Goal: Task Accomplishment & Management: Complete application form

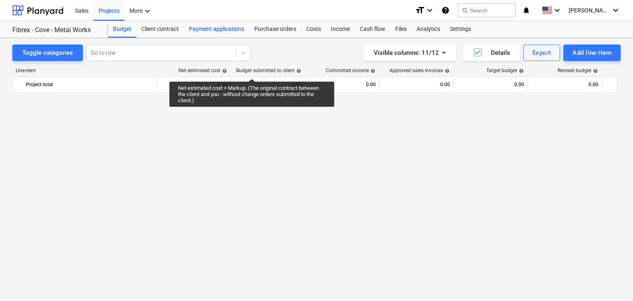
scroll to position [11919, 0]
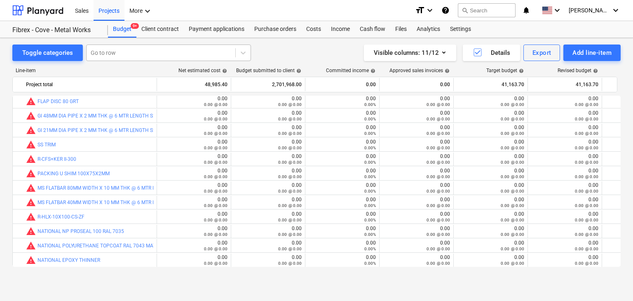
click at [156, 52] on div at bounding box center [161, 53] width 141 height 8
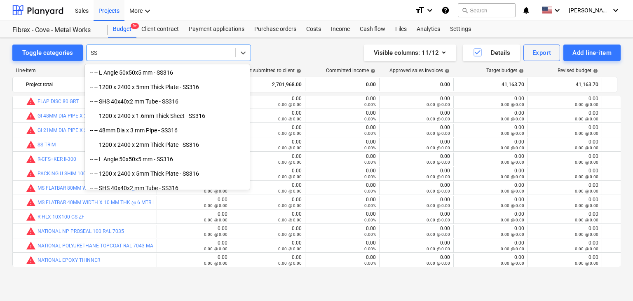
type input "S"
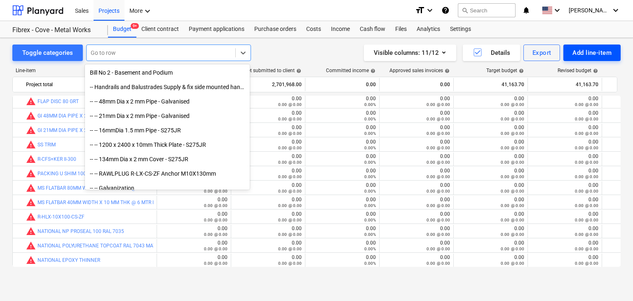
click at [608, 52] on div "Add line-item" at bounding box center [592, 52] width 39 height 11
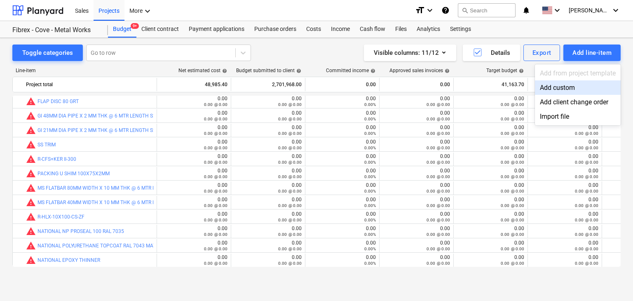
click at [571, 82] on div "Add custom" at bounding box center [578, 87] width 86 height 14
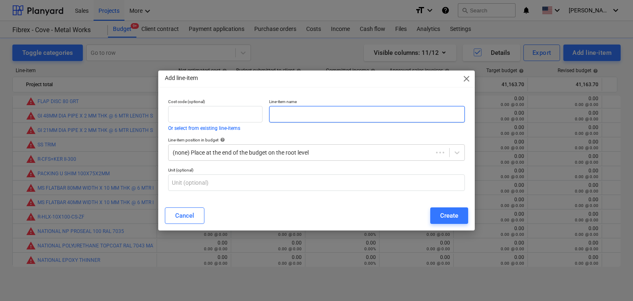
click at [279, 112] on input "text" at bounding box center [367, 114] width 196 height 16
type input "SS316 M10 NUT"
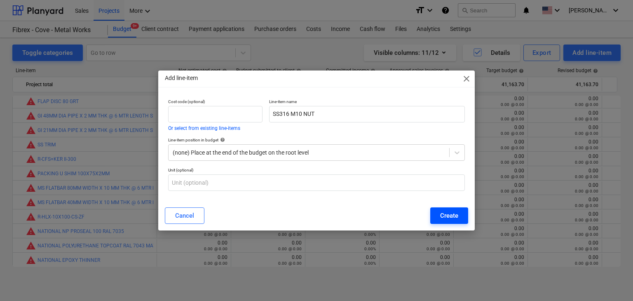
click at [453, 211] on div "Create" at bounding box center [449, 215] width 18 height 11
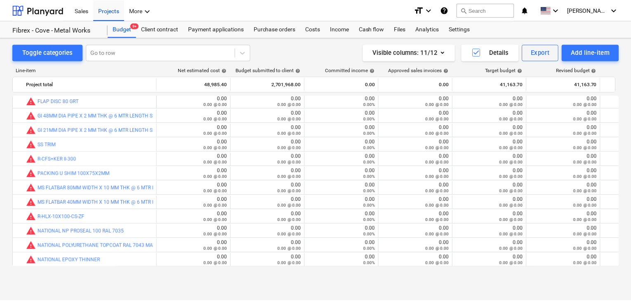
scroll to position [11933, 0]
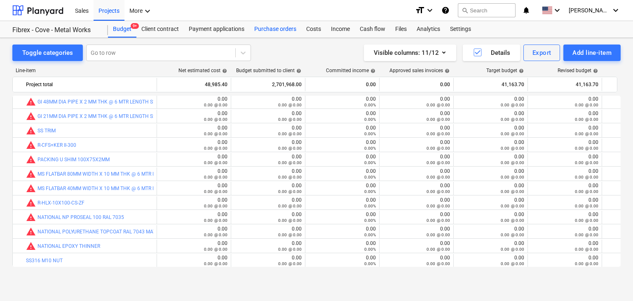
click at [290, 30] on div "Purchase orders" at bounding box center [275, 29] width 52 height 16
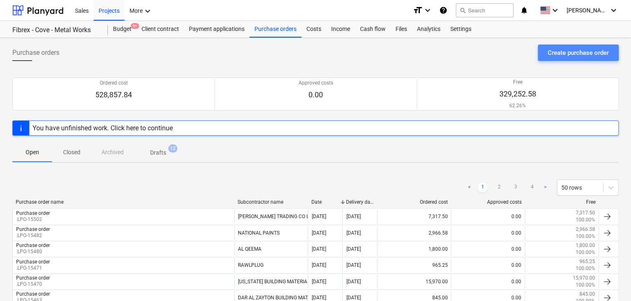
click at [572, 56] on div "Create purchase order" at bounding box center [577, 52] width 61 height 11
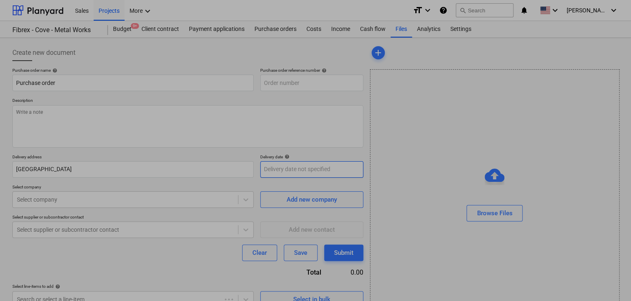
click at [267, 163] on body "Sales Projects More keyboard_arrow_down format_size keyboard_arrow_down help se…" at bounding box center [315, 150] width 631 height 301
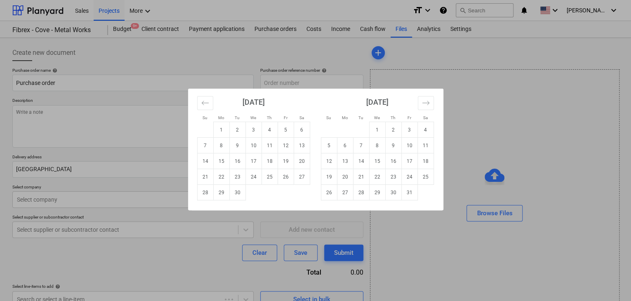
click at [139, 110] on div "Su Mo Tu We Th Fr Sa Su Mo Tu We Th Fr Sa [DATE] 1 2 3 4 5 6 7 8 9 10 11 12 13 …" at bounding box center [315, 150] width 631 height 301
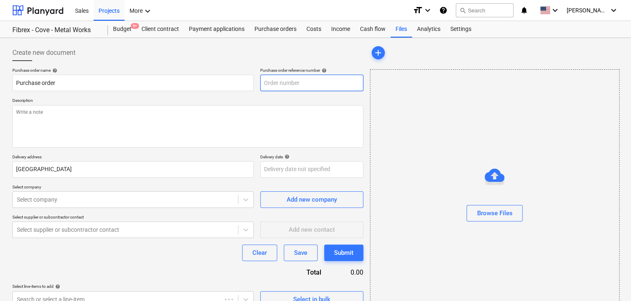
click at [306, 83] on input "text" at bounding box center [311, 83] width 103 height 16
type textarea "x"
type input "FC-01-Metal-PO-300"
drag, startPoint x: 335, startPoint y: 85, endPoint x: 254, endPoint y: 83, distance: 80.8
click at [254, 83] on div "Purchase order name help Purchase order Purchase order reference number help FC…" at bounding box center [187, 79] width 351 height 23
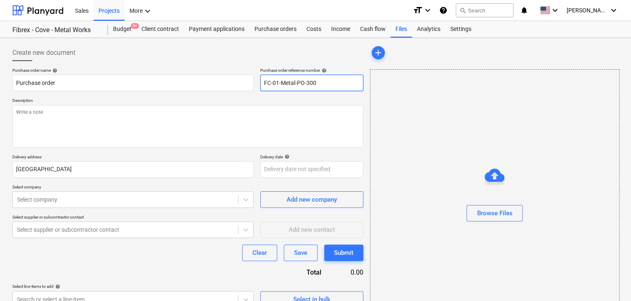
type textarea "x"
type input "."
type textarea "x"
type input ".L"
type textarea "x"
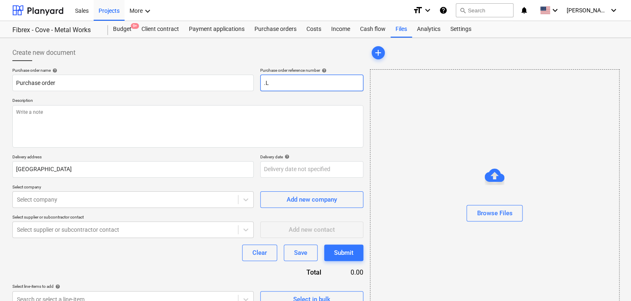
type input ".LP"
type textarea "x"
type input ".LPO"
type textarea "x"
type input ".LPO-"
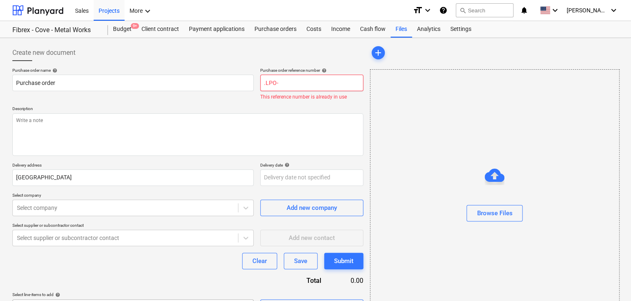
type textarea "x"
type input ".LPO-1"
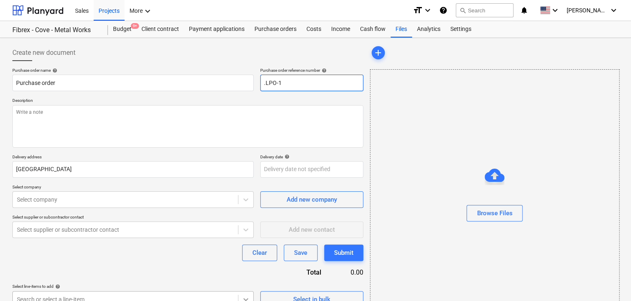
type textarea "x"
type input ".LPO-15"
type textarea "x"
type input ".LPO-155"
type textarea "x"
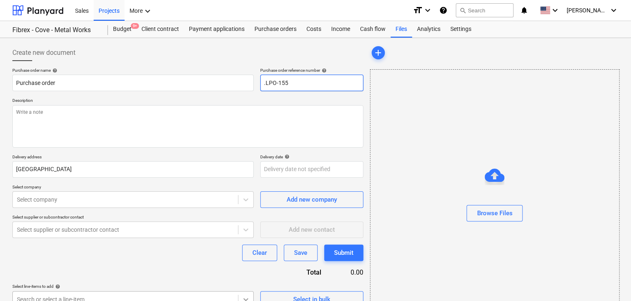
type input ".LPO-1551"
type textarea "x"
type input ".LPO-15510"
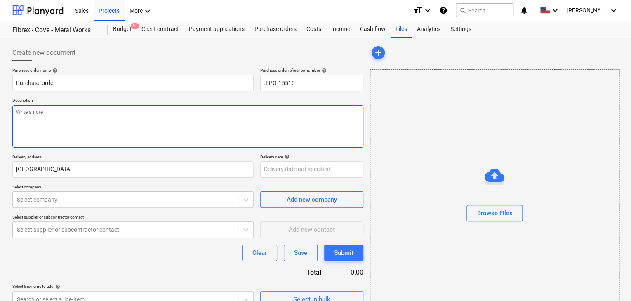
click at [69, 124] on textarea at bounding box center [187, 126] width 351 height 42
type textarea "x"
type textarea "1"
type textarea "x"
type textarea "10"
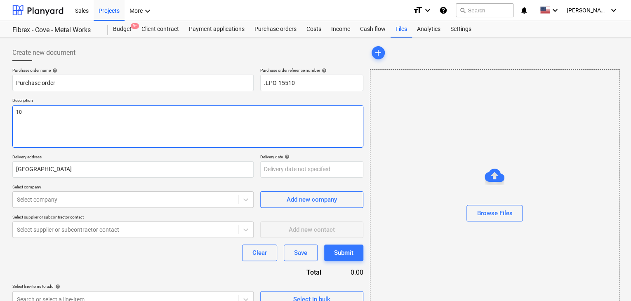
type textarea "x"
type textarea "10/"
type textarea "x"
type textarea "10/S"
type textarea "x"
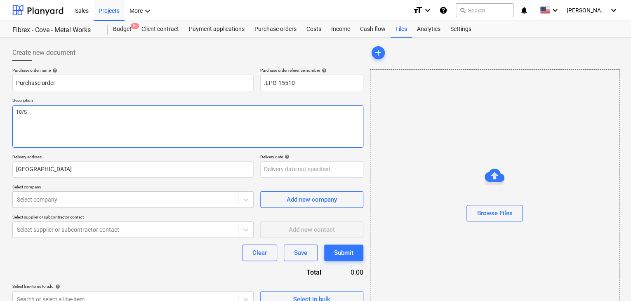
type textarea "10/SE"
type textarea "x"
type textarea "10/SEP"
type textarea "x"
type textarea "10/SEP/"
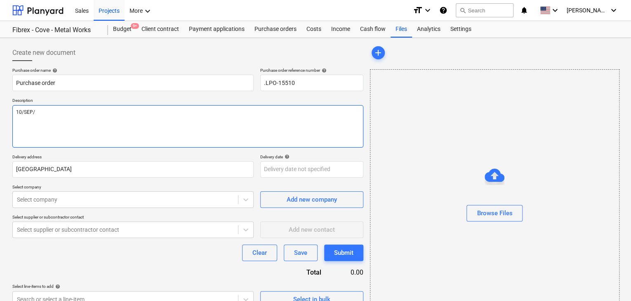
type textarea "x"
type textarea "10/[DATE]"
type textarea "x"
type textarea "[DATE]"
type textarea "x"
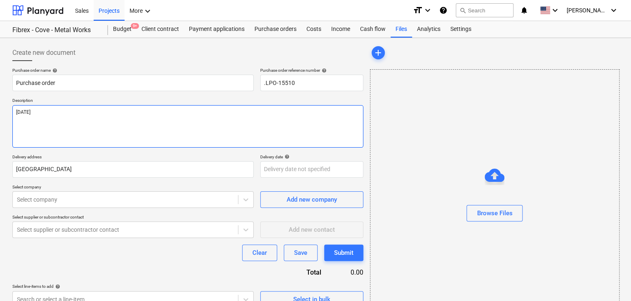
type textarea "[DATE]"
type textarea "x"
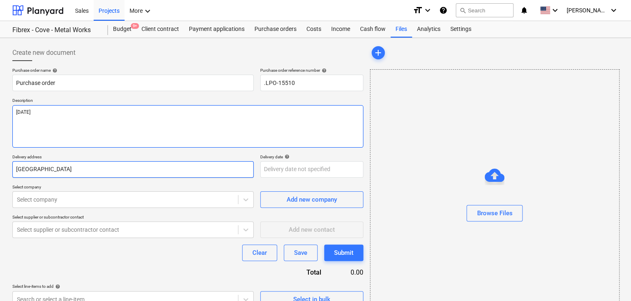
type textarea "[DATE]"
click at [46, 168] on input "[GEOGRAPHIC_DATA]" at bounding box center [132, 169] width 241 height 16
type textarea "x"
type input "Duba"
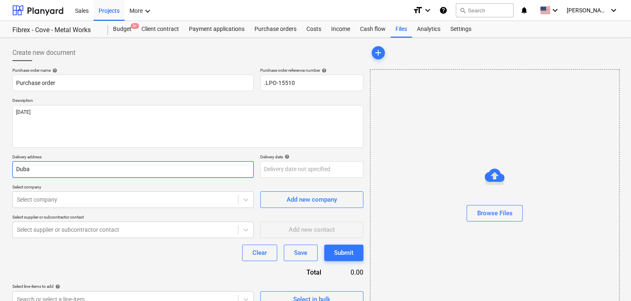
type textarea "x"
type input "Dub"
type textarea "x"
type input "Du"
type textarea "x"
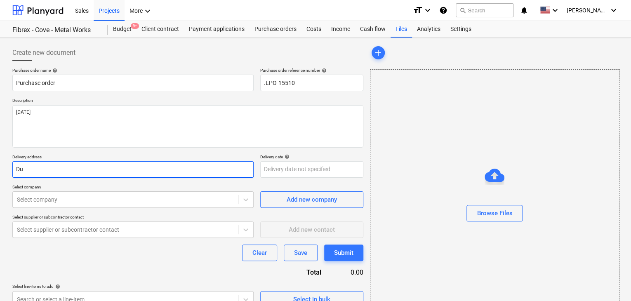
type input "D"
type textarea "x"
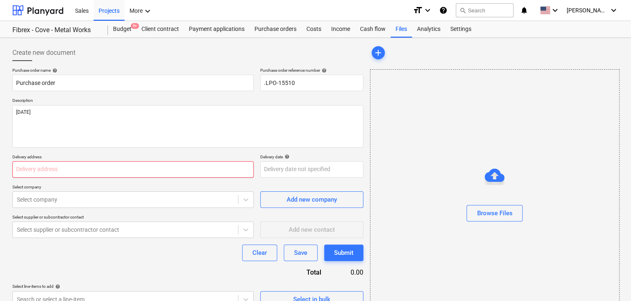
type textarea "x"
type input "L"
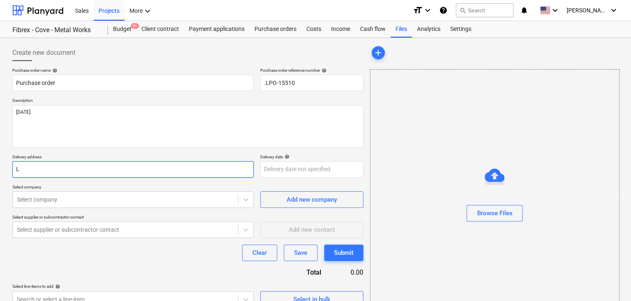
type textarea "x"
type input "LU"
type textarea "x"
type input "LUC"
type textarea "x"
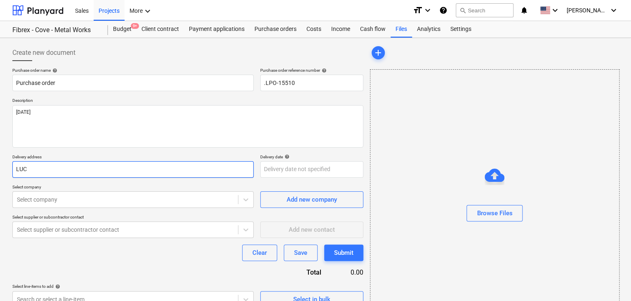
type input "LUCK"
type textarea "x"
type input "LUCKY"
type textarea "x"
type input "LUCKY"
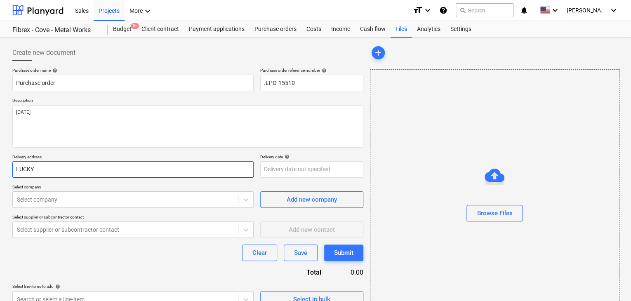
type textarea "x"
type input "LUCKY E"
type textarea "x"
type input "LUCKY EN"
type textarea "x"
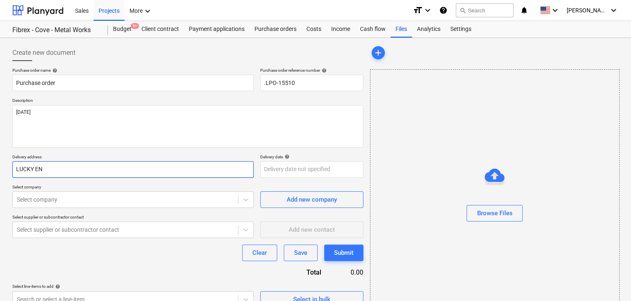
type input "LUCKY ENG"
type textarea "x"
type input "LUCKY ENGI"
type textarea "x"
type input "LUCKY ENGIN"
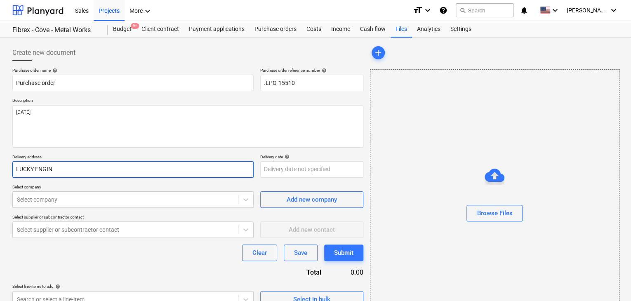
type textarea "x"
type input "LUCKY ENGINE"
type textarea "x"
type input "LUCKY ENGINEE"
type textarea "x"
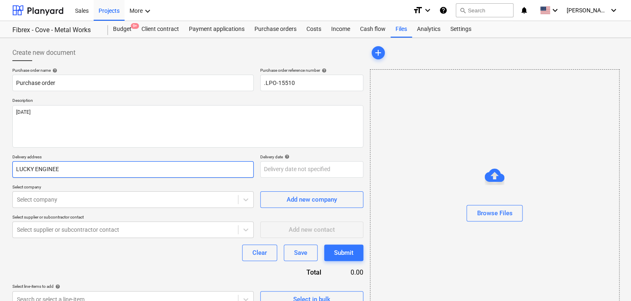
type input "LUCKY ENGINEER"
type textarea "x"
type input "LUCKY ENGINEERI"
type textarea "x"
type input "LUCKY ENGINEERIN"
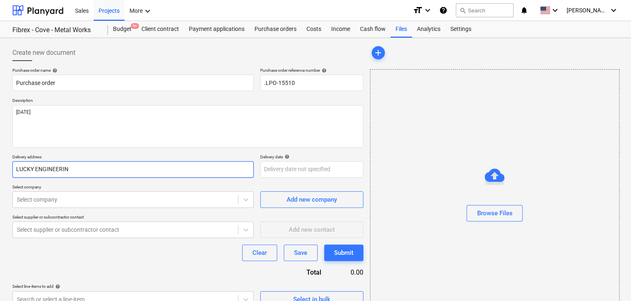
type textarea "x"
type input "LUCKY ENGINEERING"
type textarea "x"
type input "LUCKY ENGINEERING"
type textarea "x"
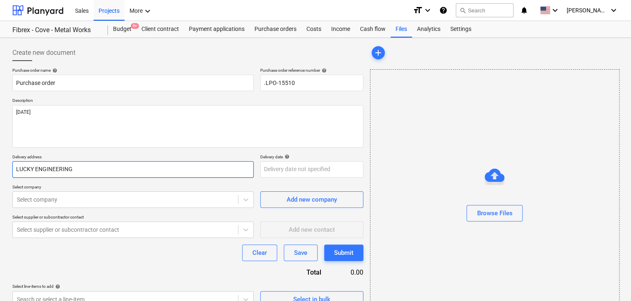
type input "LUCKY ENGINEERING S"
type textarea "x"
type input "LUCKY ENGINEERING SE"
type textarea "x"
type input "LUCKY ENGINEERING SER"
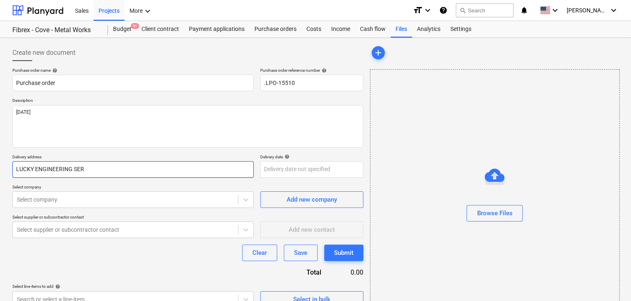
type textarea "x"
type input "LUCKY ENGINEERING SERV"
type textarea "x"
type input "LUCKY ENGINEERING SERVI"
type textarea "x"
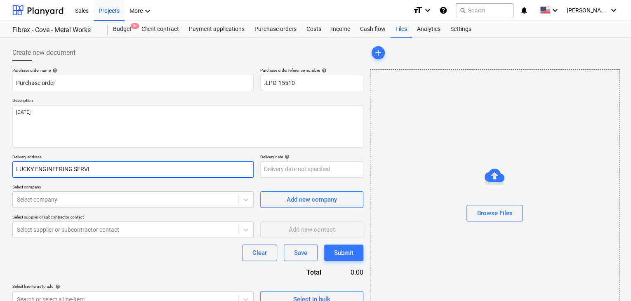
type input "LUCKY ENGINEERING SERVIC"
type textarea "x"
type input "LUCKY ENGINEERING SERVICE"
type textarea "x"
type input "LUCKY ENGINEERING SERVICES"
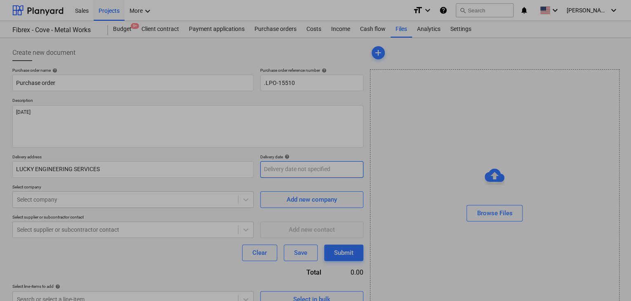
click at [272, 170] on body "Sales Projects More keyboard_arrow_down format_size keyboard_arrow_down help se…" at bounding box center [315, 150] width 631 height 301
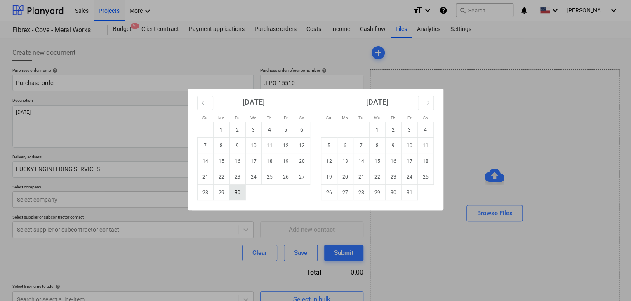
drag, startPoint x: 242, startPoint y: 192, endPoint x: 115, endPoint y: 214, distance: 129.2
click at [242, 193] on td "30" at bounding box center [237, 193] width 16 height 16
type textarea "x"
type input "[DATE]"
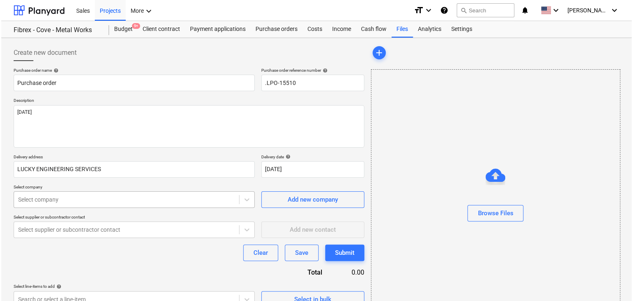
scroll to position [29, 0]
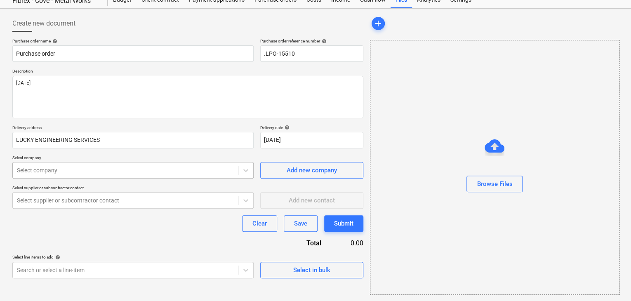
click at [94, 198] on body "Sales Projects More keyboard_arrow_down format_size keyboard_arrow_down help se…" at bounding box center [315, 121] width 631 height 301
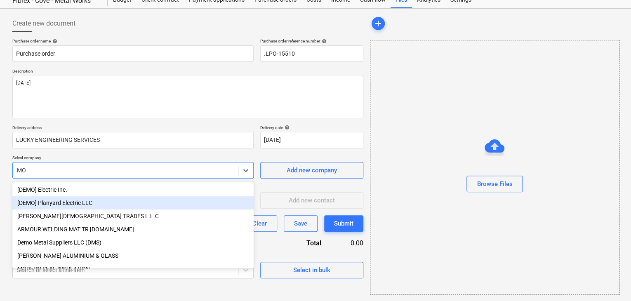
type input "MOH"
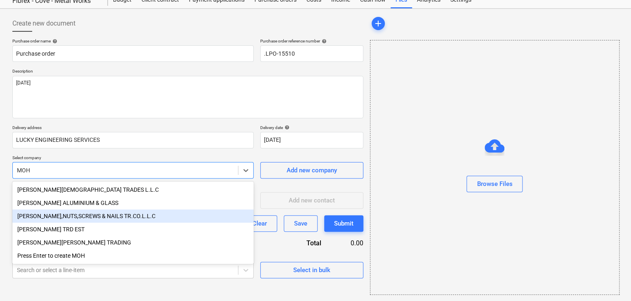
click at [83, 216] on div "[PERSON_NAME],NUTS,SCREWS & NAILS TR.CO.L.L.C" at bounding box center [132, 215] width 241 height 13
type textarea "x"
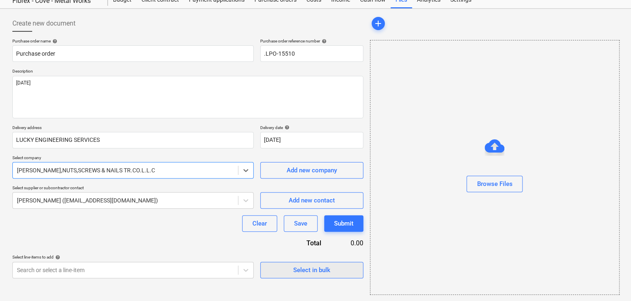
click at [276, 269] on span "Select in bulk" at bounding box center [311, 270] width 82 height 11
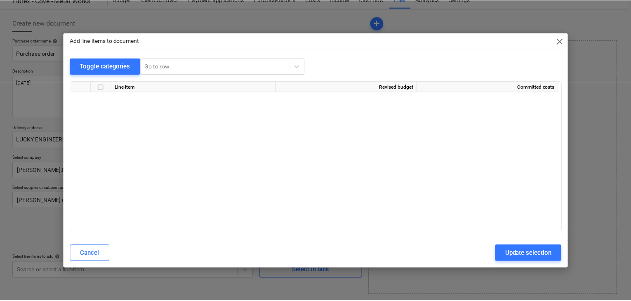
scroll to position [9702, 0]
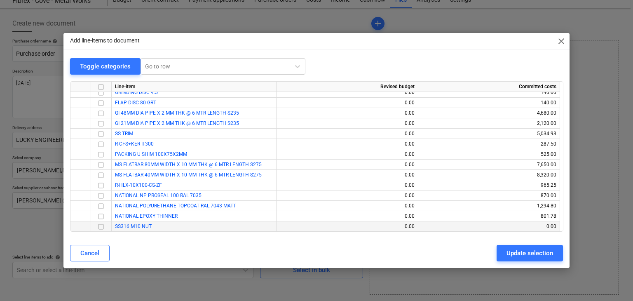
click at [97, 225] on input "checkbox" at bounding box center [101, 227] width 10 height 10
drag, startPoint x: 514, startPoint y: 253, endPoint x: 429, endPoint y: 257, distance: 85.4
click at [512, 253] on div "Update selection" at bounding box center [530, 253] width 47 height 11
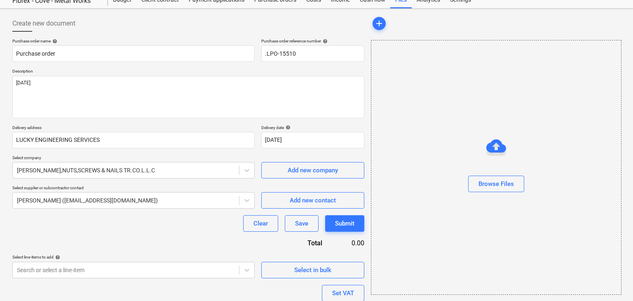
type textarea "x"
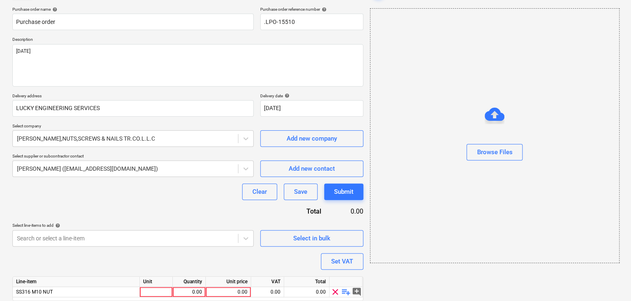
scroll to position [91, 0]
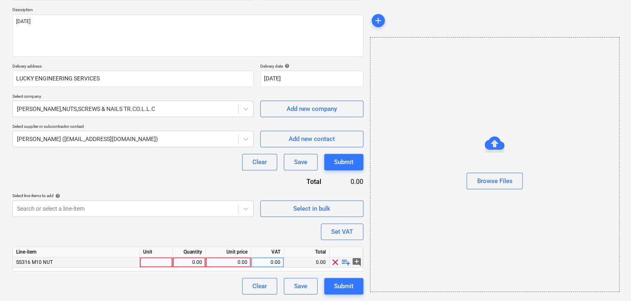
click at [146, 260] on div at bounding box center [156, 262] width 33 height 10
type input "NOS"
type textarea "x"
click at [182, 260] on div "0.00" at bounding box center [189, 262] width 26 height 10
type input "200"
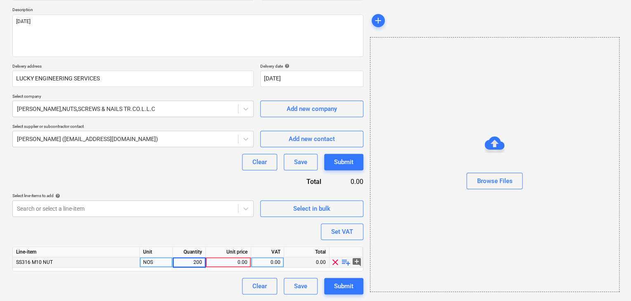
type textarea "x"
click at [241, 259] on div "0.00" at bounding box center [228, 262] width 38 height 10
type input "0.65"
type textarea "x"
click at [415, 233] on div "Browse Files" at bounding box center [494, 164] width 249 height 255
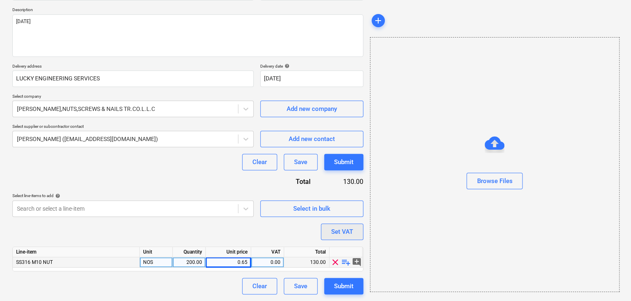
click at [329, 228] on button "Set VAT" at bounding box center [342, 231] width 42 height 16
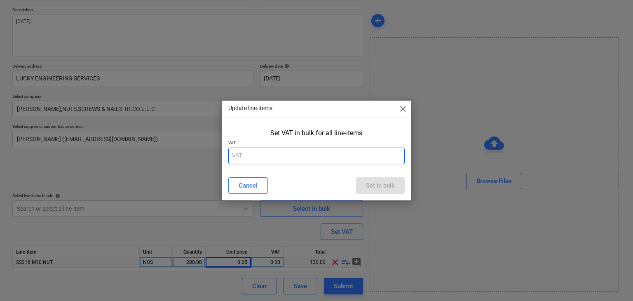
click at [267, 160] on input "text" at bounding box center [316, 156] width 177 height 16
type input "5"
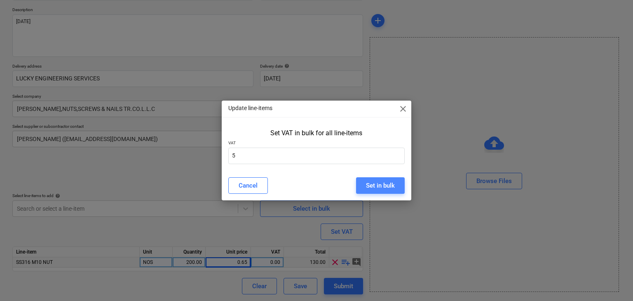
click at [384, 188] on div "Set in bulk" at bounding box center [380, 185] width 29 height 11
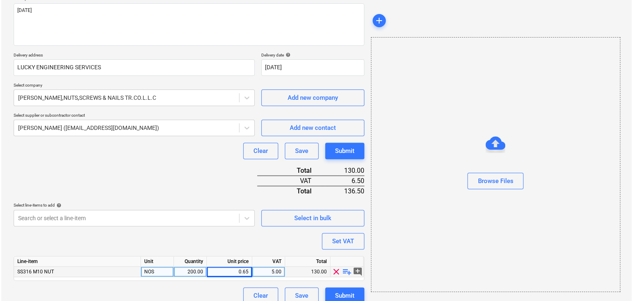
scroll to position [111, 0]
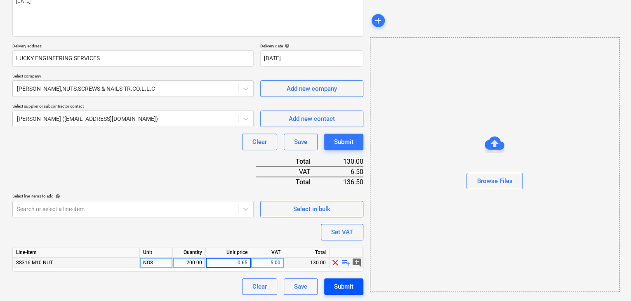
click at [349, 287] on div "Submit" at bounding box center [343, 286] width 19 height 11
type textarea "x"
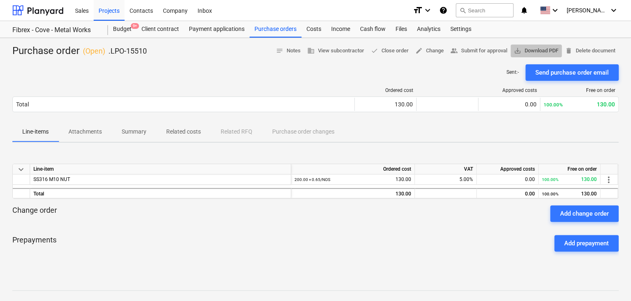
click at [530, 52] on span "save_alt Download PDF" at bounding box center [536, 50] width 45 height 9
